Goal: Information Seeking & Learning: Learn about a topic

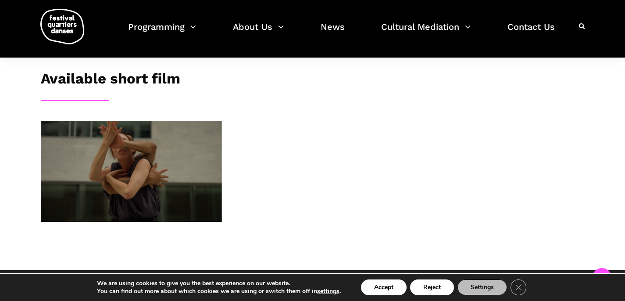
scroll to position [334, 0]
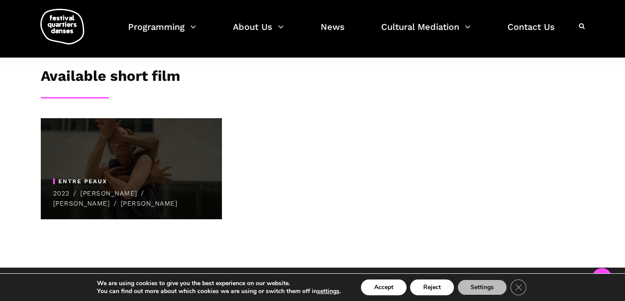
click at [183, 178] on span "Entre peaux" at bounding box center [128, 181] width 151 height 6
click at [112, 159] on span "Entre peaux 2022 / [PERSON_NAME] / [PERSON_NAME] / [PERSON_NAME]" at bounding box center [131, 168] width 181 height 101
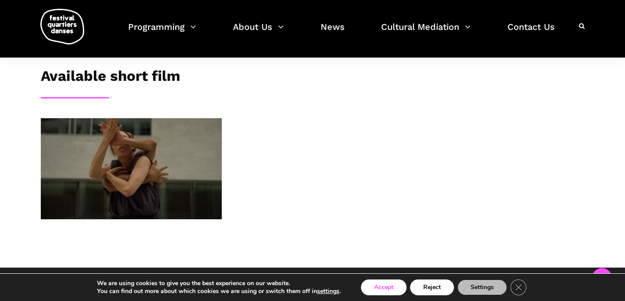
click at [398, 285] on button "Accept" at bounding box center [384, 287] width 46 height 16
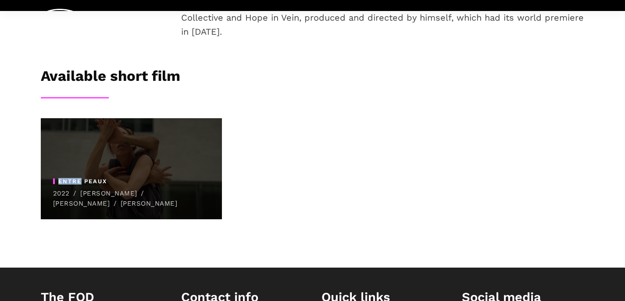
click at [122, 162] on span "Entre peaux 2022 / [PERSON_NAME] / [PERSON_NAME] / [PERSON_NAME]" at bounding box center [131, 168] width 181 height 101
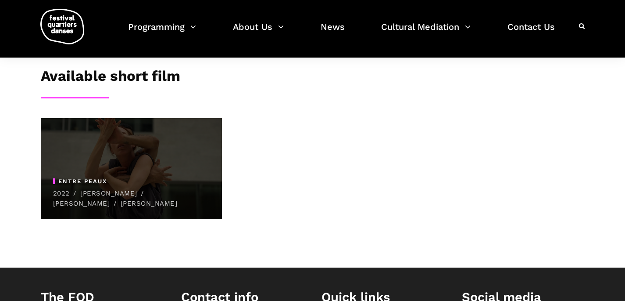
click at [122, 162] on span "Entre peaux 2022 / [PERSON_NAME] / [PERSON_NAME] / [PERSON_NAME]" at bounding box center [131, 168] width 181 height 101
click at [72, 178] on link "Entre peaux" at bounding box center [82, 181] width 49 height 7
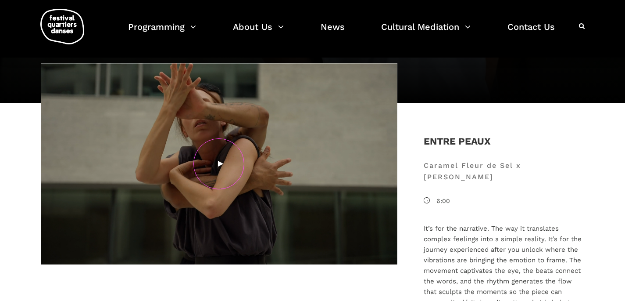
scroll to position [132, 0]
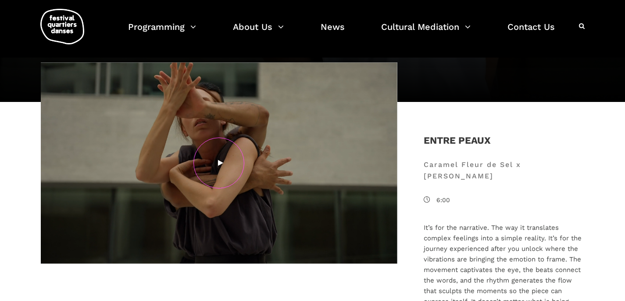
click at [218, 165] on icon at bounding box center [220, 162] width 5 height 7
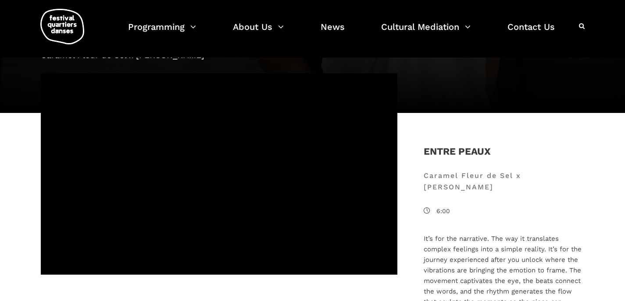
scroll to position [117, 0]
